Goal: Information Seeking & Learning: Understand process/instructions

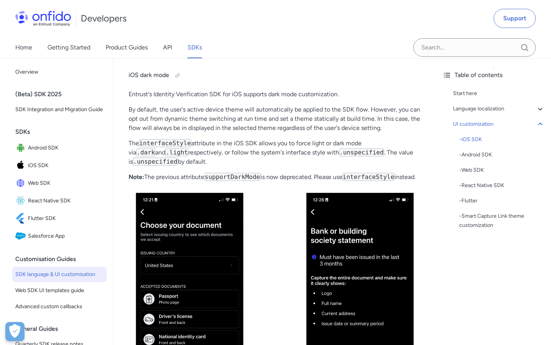
scroll to position [2417, 0]
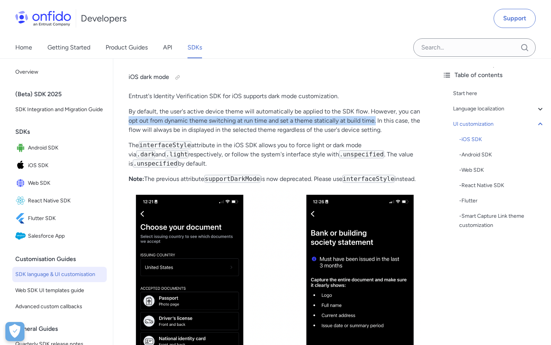
drag, startPoint x: 130, startPoint y: 138, endPoint x: 375, endPoint y: 137, distance: 244.6
click at [375, 134] on p "By default, the user's active device theme will automatically be applied to the…" at bounding box center [275, 121] width 292 height 28
copy p "opt out from dynamic theme switching at run time and set a theme statically at …"
click at [375, 134] on p "By default, the user's active device theme will automatically be applied to the…" at bounding box center [275, 121] width 292 height 28
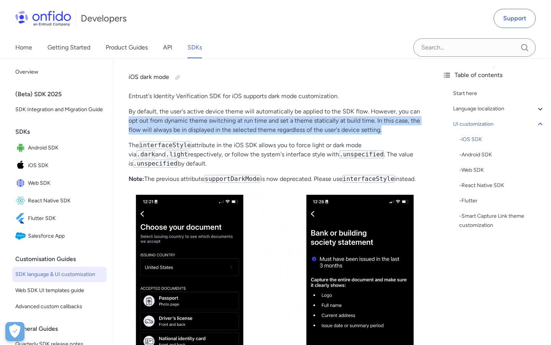
drag, startPoint x: 129, startPoint y: 139, endPoint x: 390, endPoint y: 150, distance: 261.3
click at [390, 134] on p "By default, the user's active device theme will automatically be applied to the…" at bounding box center [275, 121] width 292 height 28
copy p "opt out from dynamic theme switching at run time and set a theme statically at …"
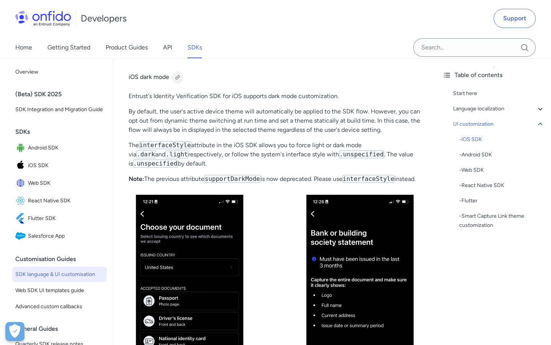
click at [177, 80] on div at bounding box center [178, 77] width 6 height 6
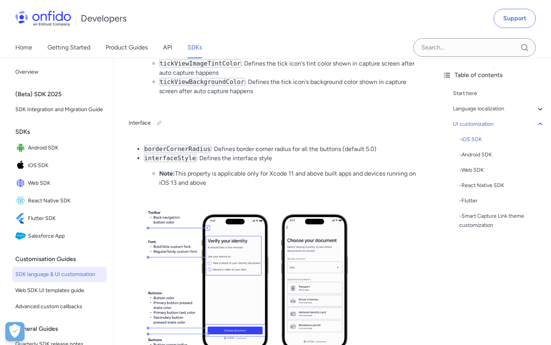
scroll to position [1947, 0]
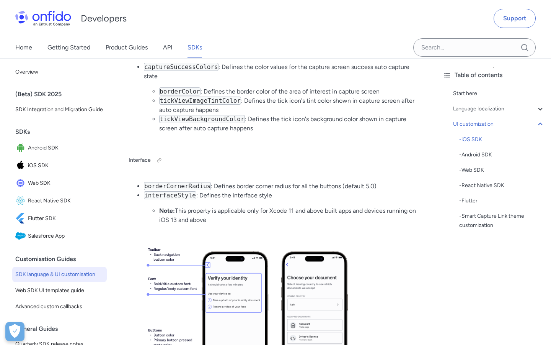
click at [222, 123] on code "tickViewBackgroundColor" at bounding box center [202, 119] width 86 height 8
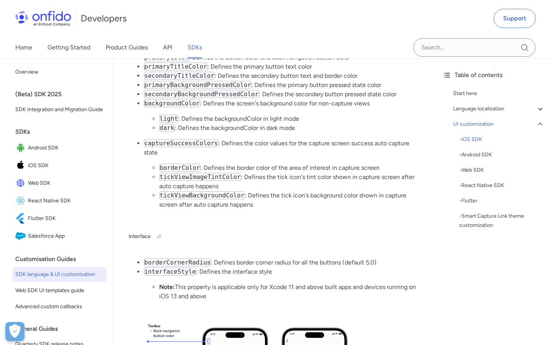
scroll to position [1869, 0]
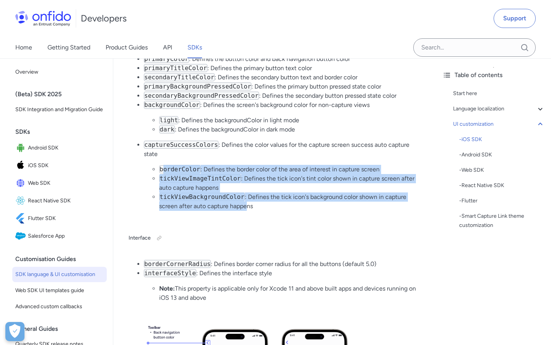
drag, startPoint x: 162, startPoint y: 186, endPoint x: 249, endPoint y: 228, distance: 96.1
click at [249, 211] on ul "borderColor : Defines the border color of the area of interest in capture scree…" at bounding box center [282, 188] width 277 height 46
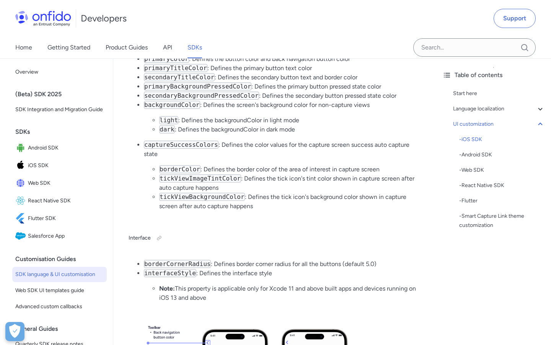
click at [253, 211] on li "tickViewBackgroundColor : Defines the tick icon's background color shown in cap…" at bounding box center [290, 201] width 262 height 18
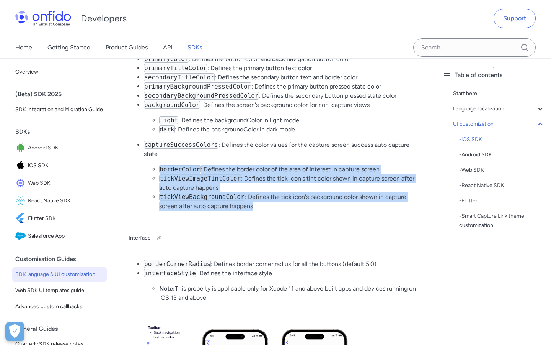
drag, startPoint x: 159, startPoint y: 186, endPoint x: 266, endPoint y: 221, distance: 112.8
click at [266, 211] on ul "borderColor : Defines the border color of the area of interest in capture scree…" at bounding box center [282, 188] width 277 height 46
copy ul "borderColor : Defines the border color of the area of interest in capture scree…"
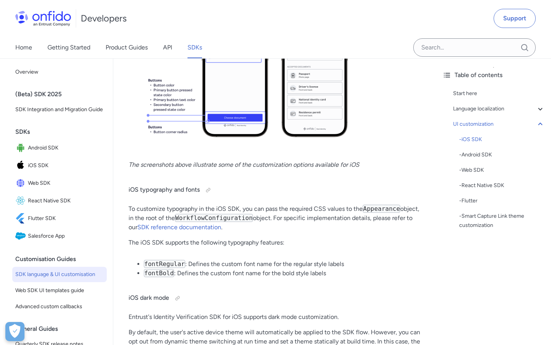
scroll to position [2234, 0]
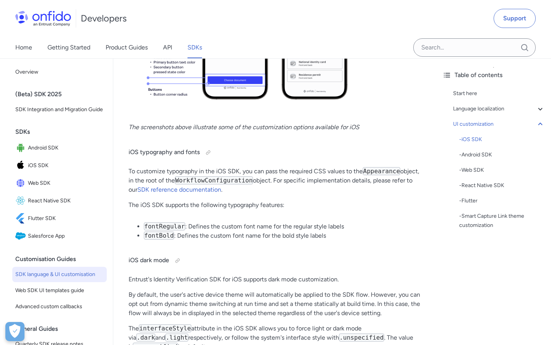
click at [285, 266] on h4 "iOS dark mode" at bounding box center [275, 260] width 292 height 12
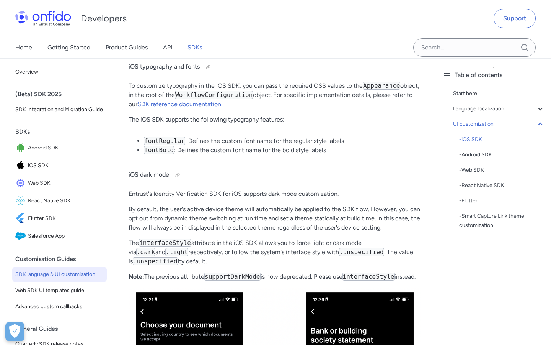
scroll to position [2294, 0]
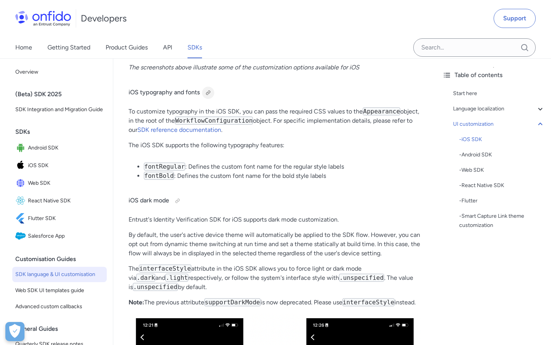
click at [207, 99] on div at bounding box center [208, 93] width 12 height 12
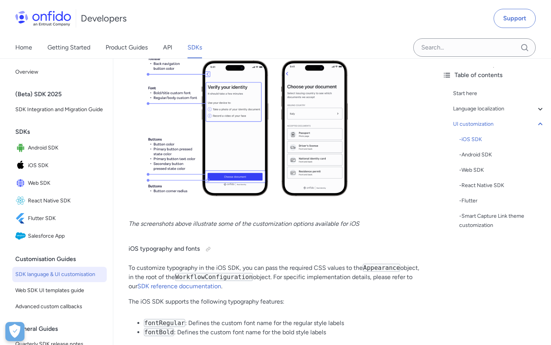
scroll to position [2136, 0]
